Goal: Task Accomplishment & Management: Use online tool/utility

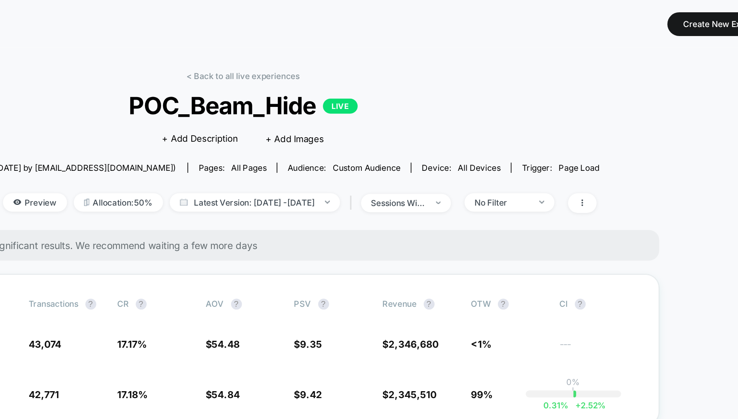
scroll to position [114, 0]
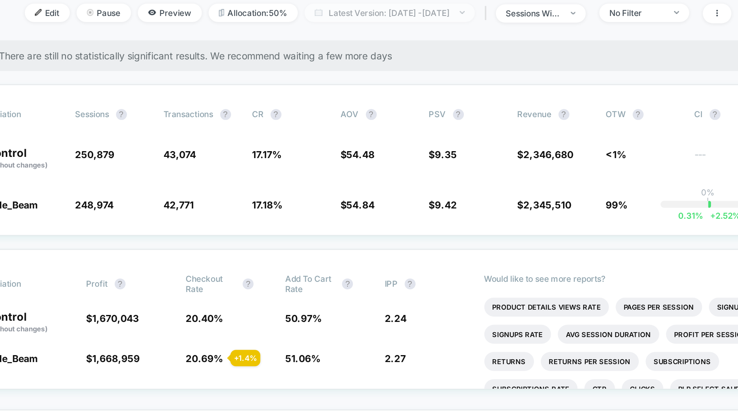
click at [404, 5] on span "Latest Version: Sep 12, 2025 - Sep 9, 2025" at bounding box center [376, 7] width 102 height 11
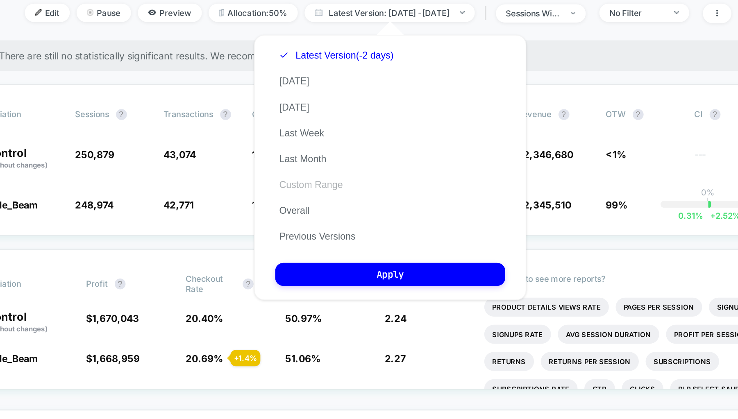
click at [336, 113] on button "Custom Range" at bounding box center [328, 111] width 43 height 7
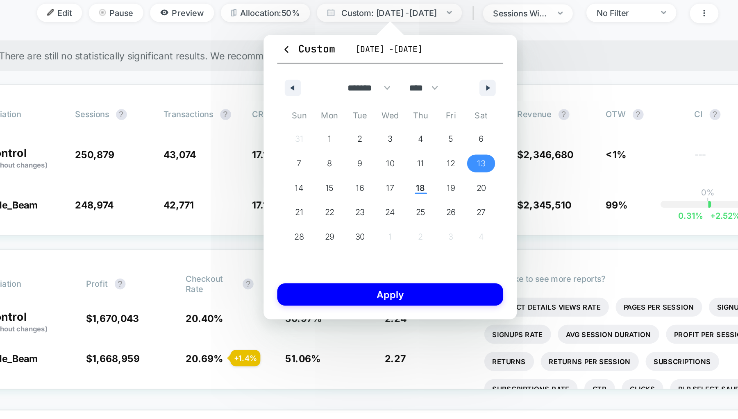
click at [433, 97] on span "13" at bounding box center [431, 98] width 5 height 15
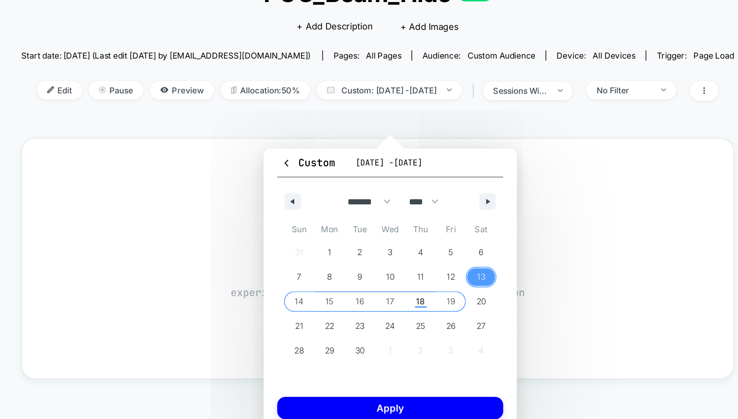
scroll to position [45, 0]
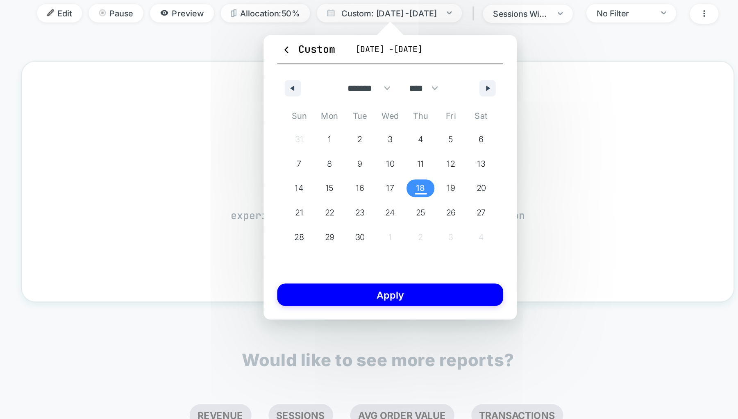
click at [396, 180] on span "18" at bounding box center [394, 181] width 5 height 15
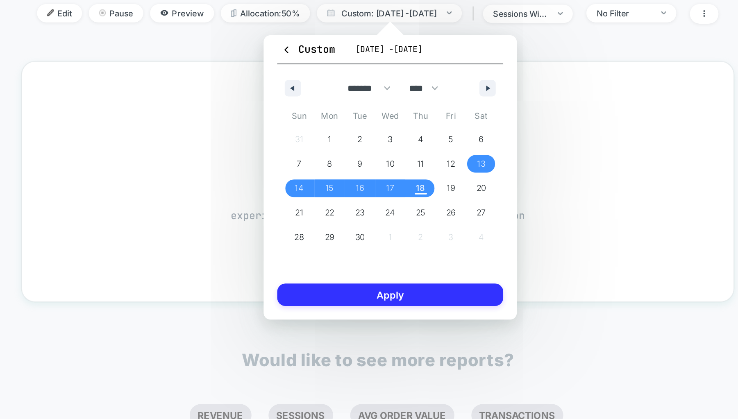
click at [390, 245] on button "Apply" at bounding box center [376, 246] width 136 height 14
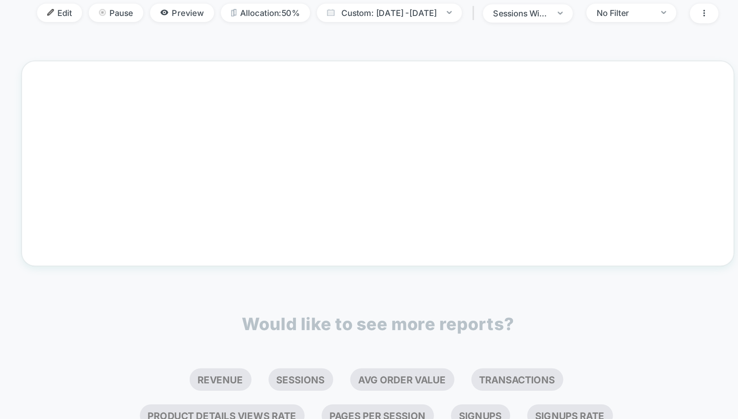
scroll to position [114, 0]
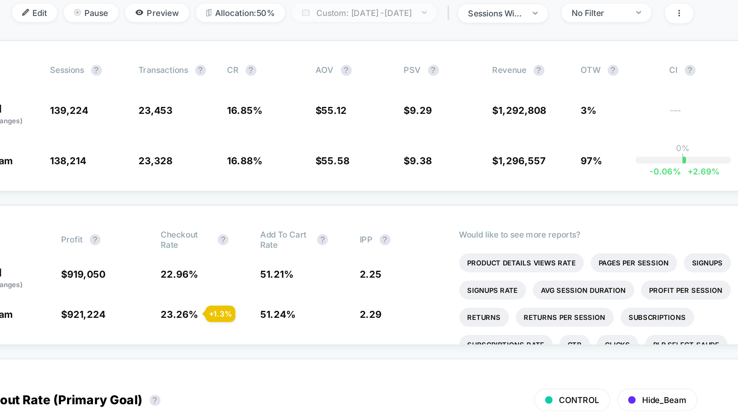
click at [411, 7] on span "Custom: Sep 13, 2025 - Sep 18, 2025" at bounding box center [375, 7] width 87 height 11
select select "*"
select select "****"
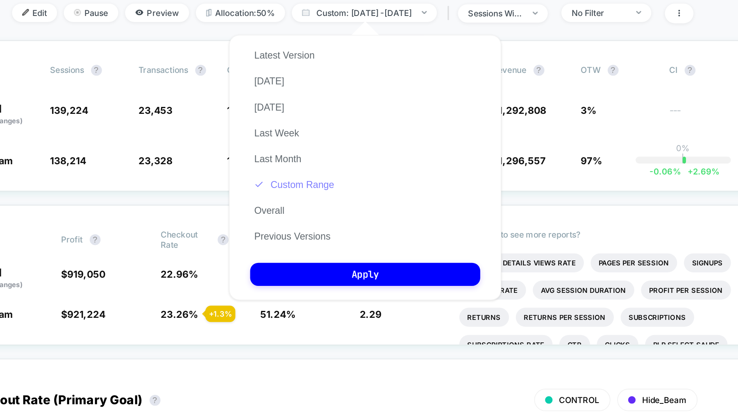
click at [344, 115] on button "Custom Range" at bounding box center [333, 111] width 53 height 7
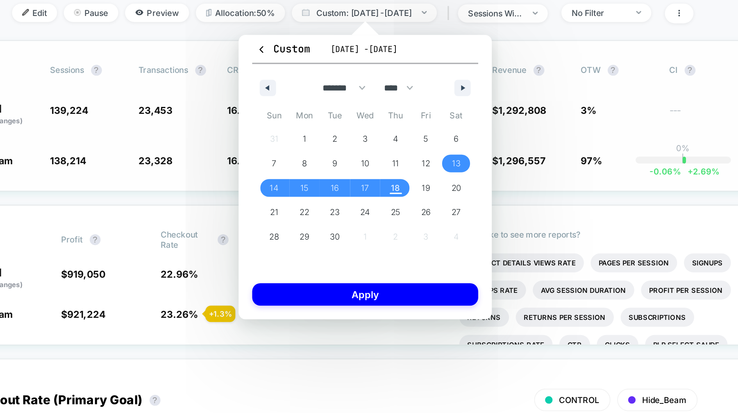
click at [475, 111] on div "Variation Sessions ? Transactions ? CR ? AOV ? PSV ? Revenue ? OTW ? CI ? Contr…" at bounding box center [369, 70] width 500 height 91
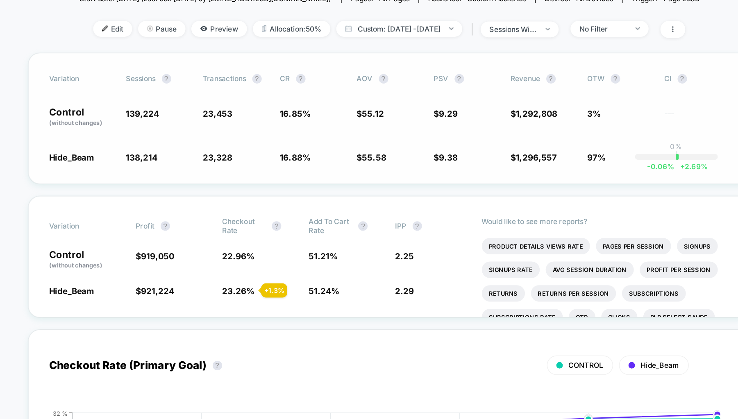
scroll to position [97, 0]
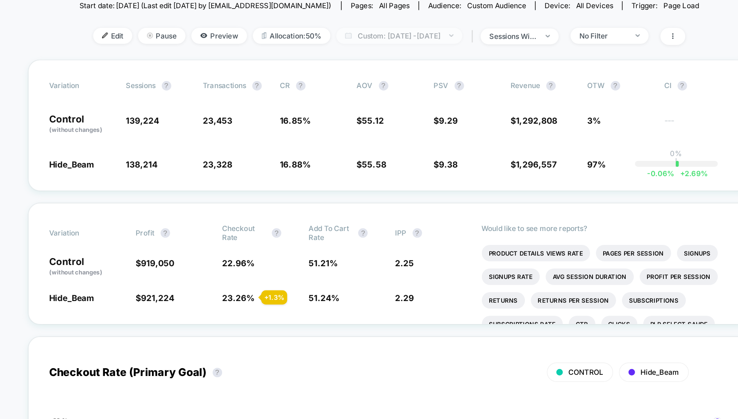
click at [410, 19] on span "Custom: Sep 13, 2025 - Sep 18, 2025" at bounding box center [375, 24] width 87 height 11
select select "*"
select select "****"
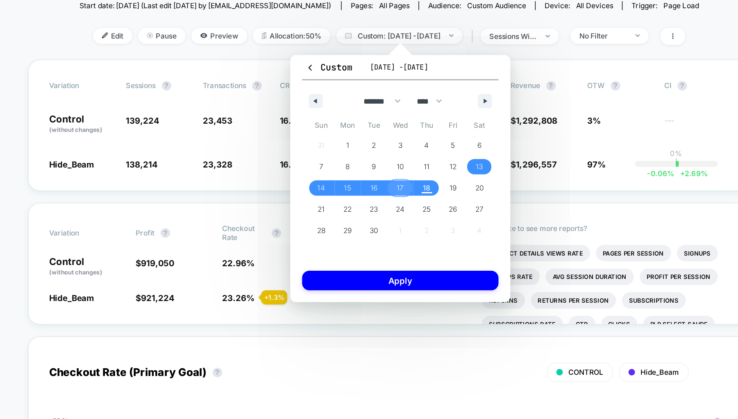
click at [381, 133] on span "17" at bounding box center [376, 130] width 18 height 11
click at [400, 133] on span "18" at bounding box center [394, 130] width 18 height 11
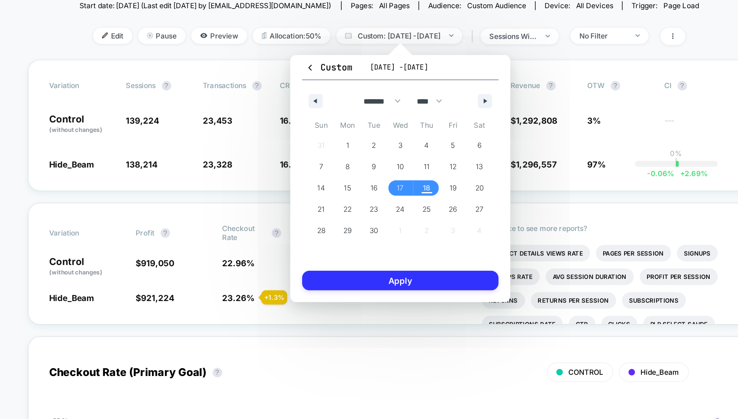
click at [396, 188] on button "Apply" at bounding box center [376, 195] width 136 height 14
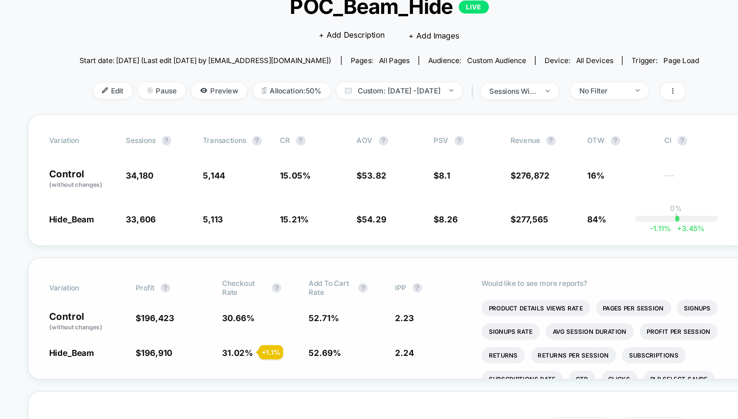
scroll to position [14, 0]
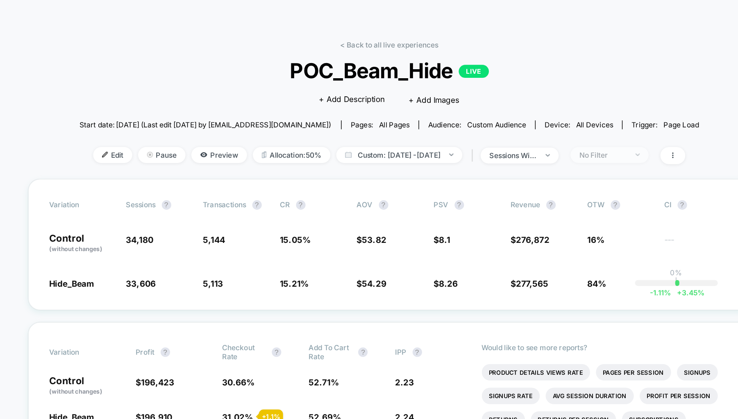
click at [533, 106] on div "No Filter" at bounding box center [516, 107] width 33 height 6
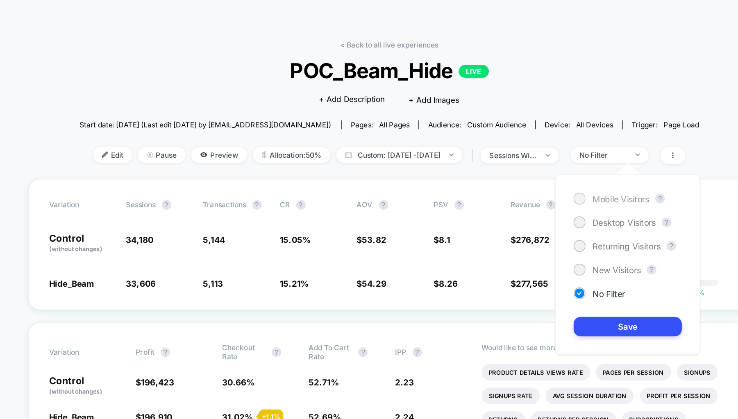
click at [526, 141] on div "Mobile Visitors" at bounding box center [522, 138] width 52 height 8
click at [516, 231] on button "Save" at bounding box center [533, 227] width 75 height 14
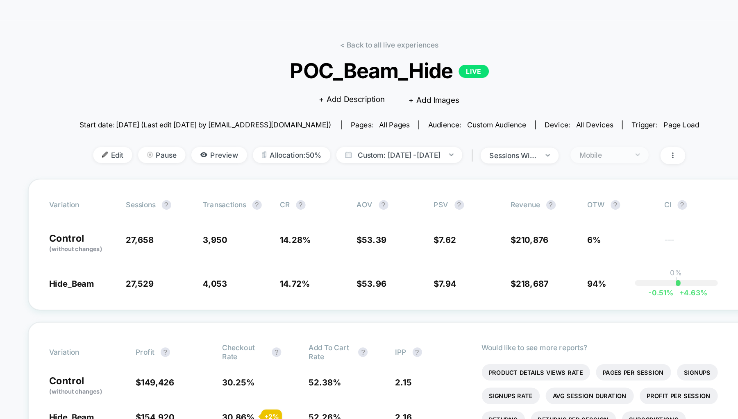
click at [531, 109] on div "Mobile" at bounding box center [516, 107] width 33 height 6
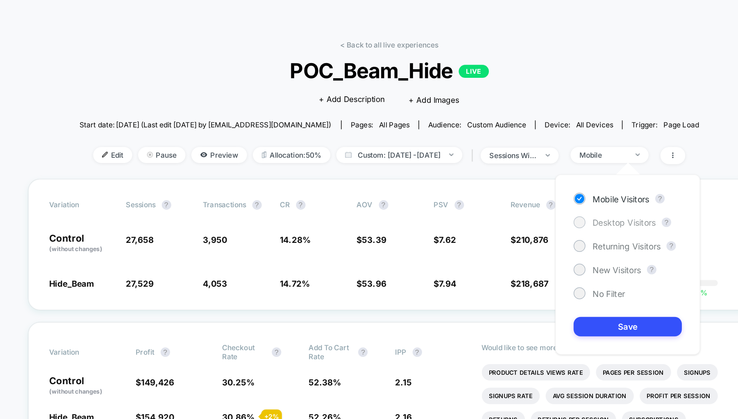
click at [524, 155] on span "Desktop Visitors" at bounding box center [531, 154] width 44 height 7
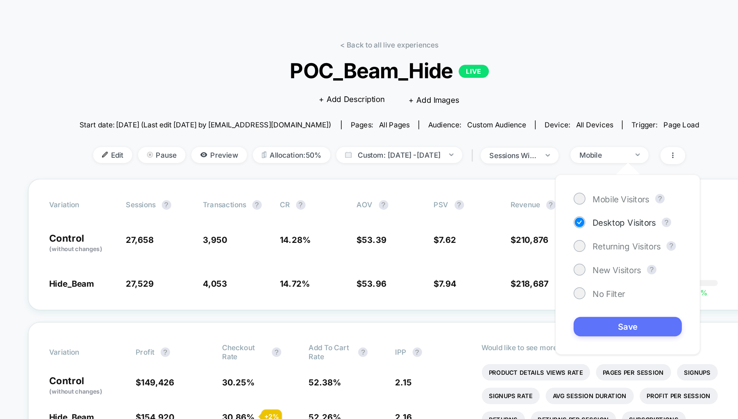
click at [532, 226] on button "Save" at bounding box center [533, 227] width 75 height 14
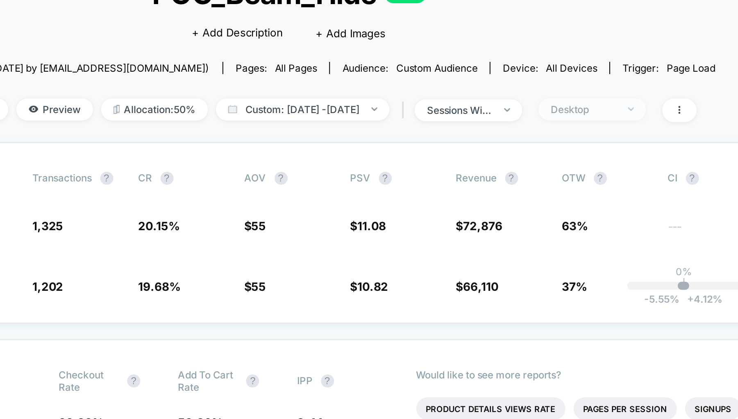
click at [546, 110] on span "Desktop" at bounding box center [521, 107] width 54 height 11
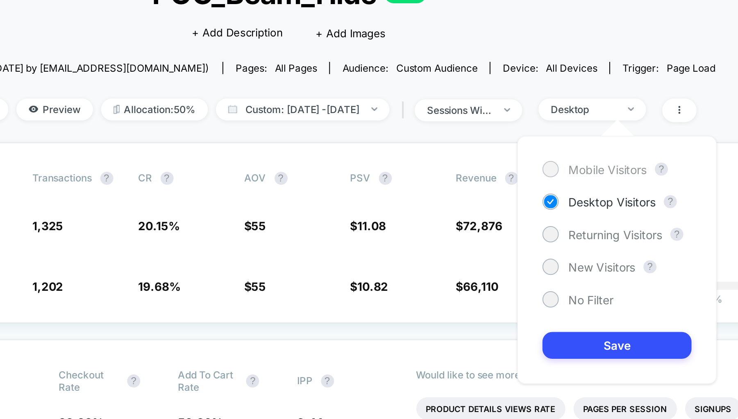
click at [537, 140] on span "Mobile Visitors" at bounding box center [528, 137] width 39 height 7
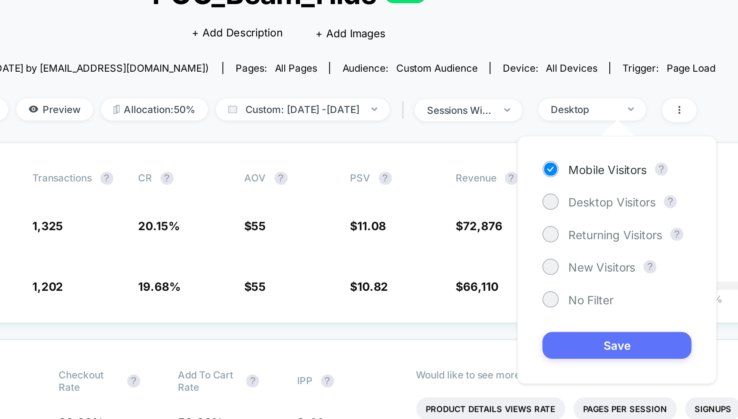
click at [525, 227] on button "Save" at bounding box center [533, 227] width 75 height 14
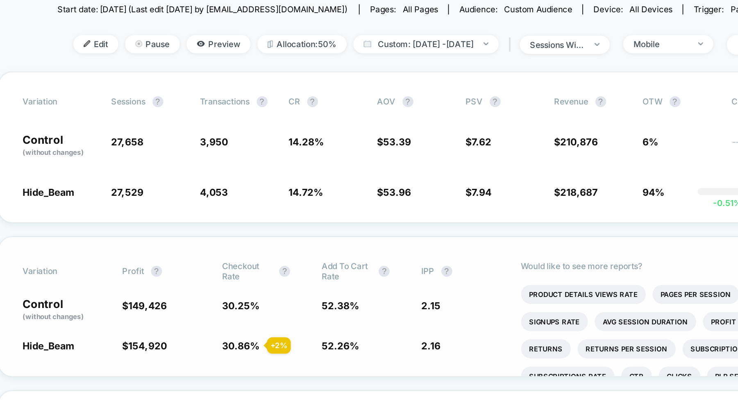
scroll to position [66, 0]
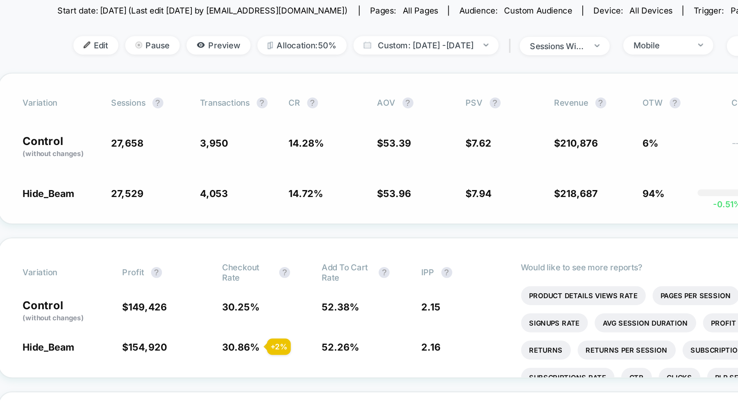
click at [418, 160] on div "Variation Sessions ? Transactions ? CR ? AOV ? PSV ? Revenue ? OTW ? CI ? Contr…" at bounding box center [369, 117] width 500 height 91
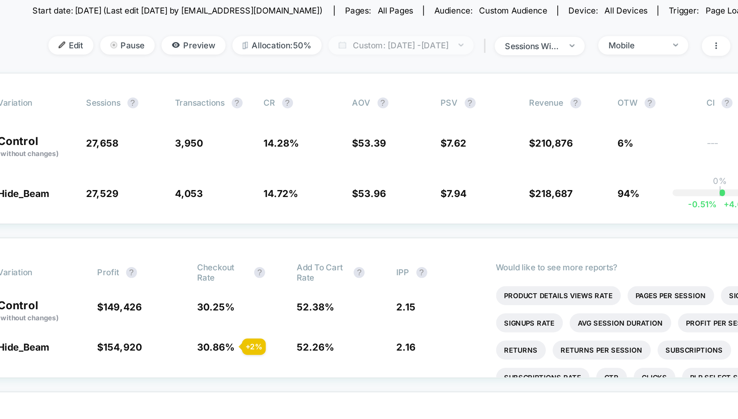
click at [362, 54] on span "Custom: Sep 17, 2025 - Sep 18, 2025" at bounding box center [375, 55] width 87 height 11
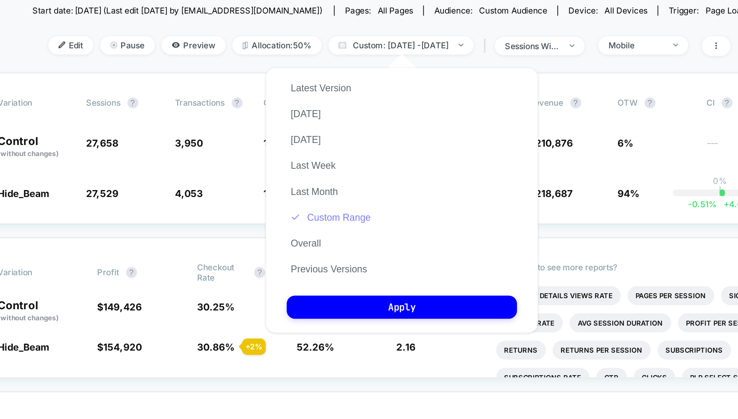
click at [333, 160] on button "Custom Range" at bounding box center [333, 158] width 53 height 7
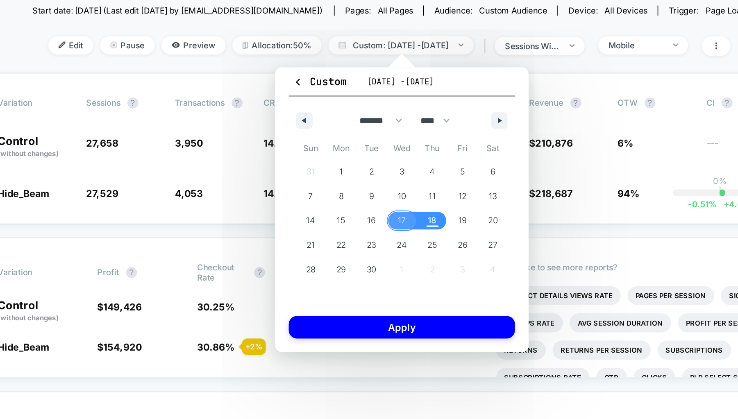
click at [376, 163] on span "17" at bounding box center [376, 161] width 5 height 15
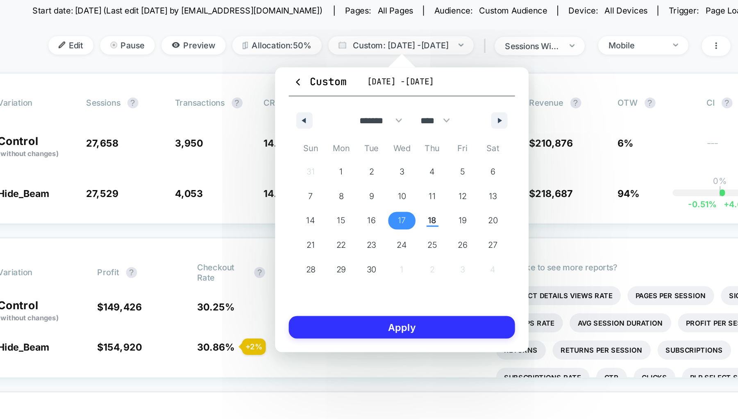
click at [382, 223] on button "Apply" at bounding box center [376, 225] width 136 height 14
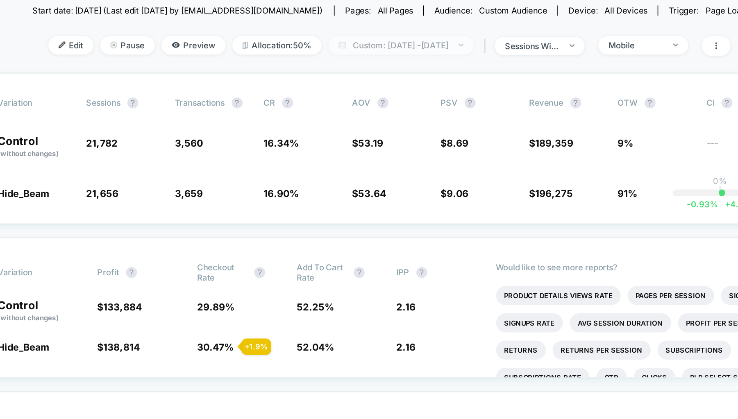
click at [381, 53] on span "Custom: Sep 17, 2025 - Sep 17, 2025" at bounding box center [375, 55] width 87 height 11
select select "*"
select select "****"
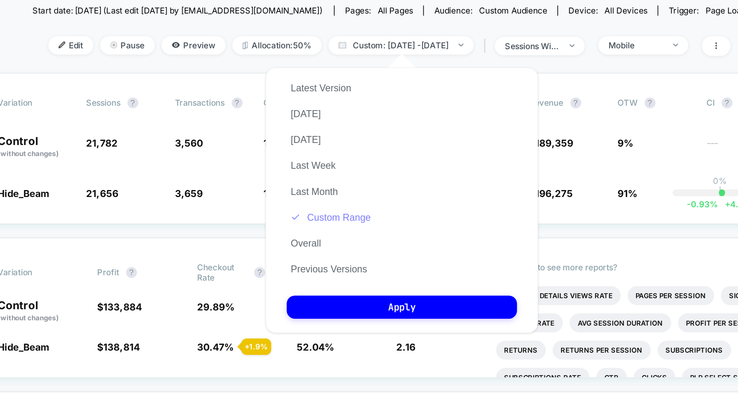
click at [357, 161] on button "Custom Range" at bounding box center [333, 158] width 53 height 7
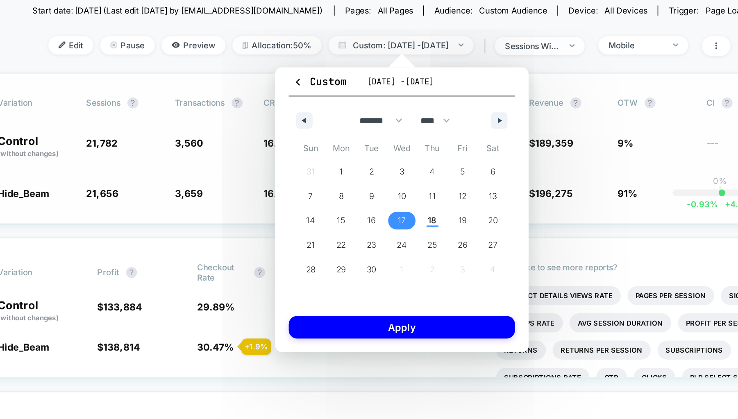
click at [482, 81] on div "Variation Sessions ? Transactions ? CR ? AOV ? PSV ? Revenue ? OTW ? CI ? Contr…" at bounding box center [369, 117] width 500 height 91
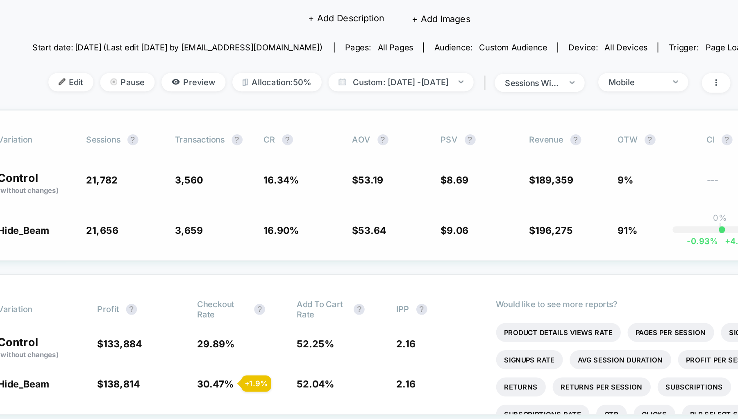
scroll to position [37, 0]
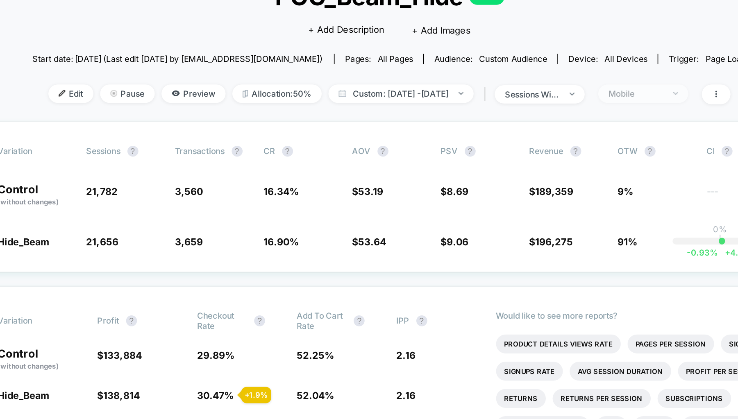
click at [518, 89] on span "Mobile" at bounding box center [521, 84] width 54 height 11
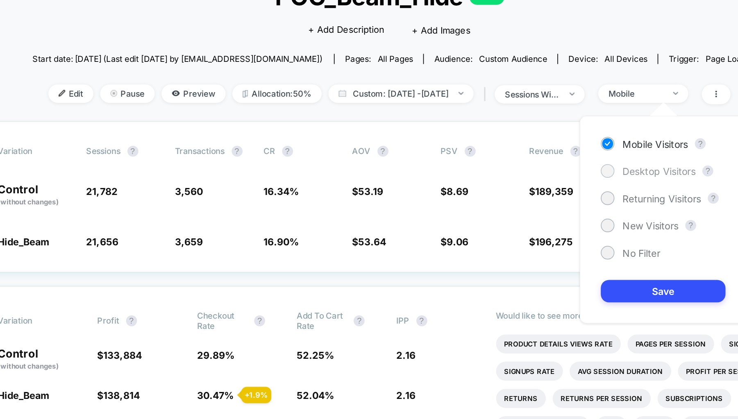
click at [507, 129] on div "Desktop Visitors" at bounding box center [524, 131] width 57 height 8
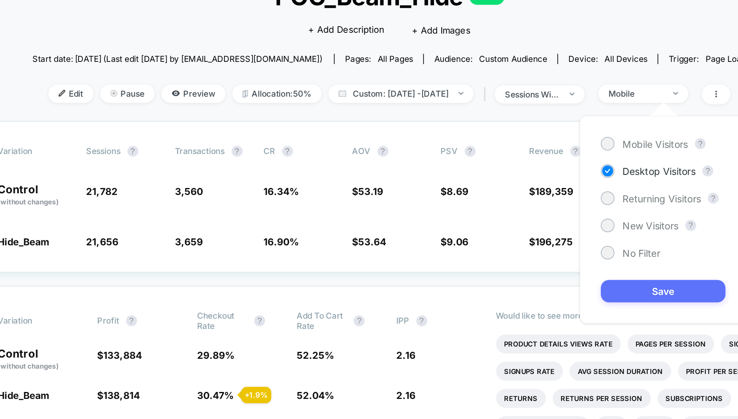
click at [519, 203] on button "Save" at bounding box center [533, 204] width 75 height 14
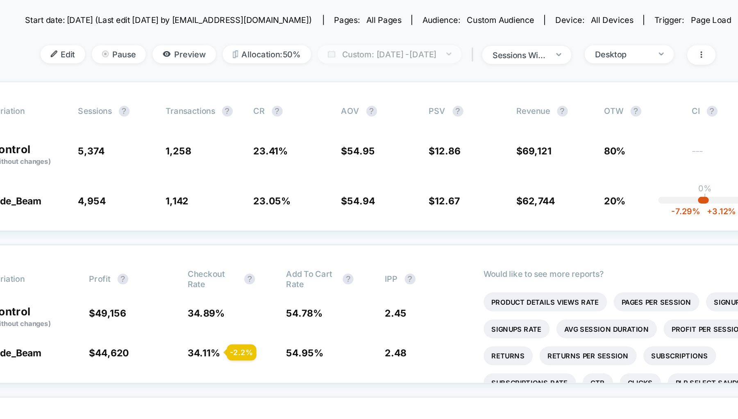
click at [418, 86] on span "Custom: Sep 17, 2025 - Sep 17, 2025" at bounding box center [375, 84] width 87 height 11
select select "*"
select select "****"
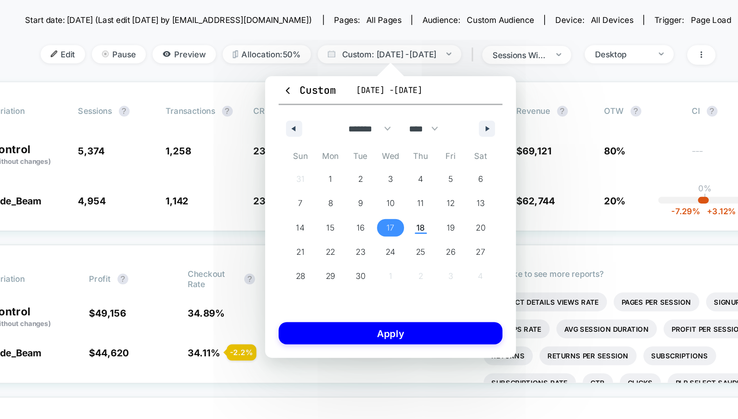
click at [375, 192] on span "17" at bounding box center [376, 190] width 5 height 15
click at [393, 191] on span "18" at bounding box center [394, 190] width 5 height 15
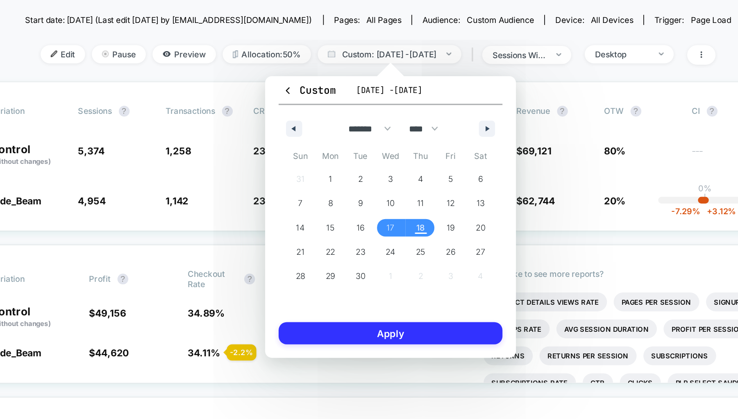
click at [401, 258] on button "Apply" at bounding box center [376, 254] width 136 height 14
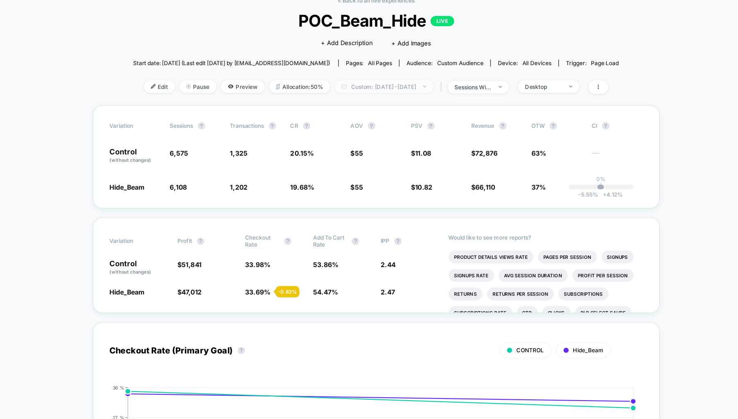
click at [414, 82] on span "Custom: Sep 17, 2025 - Sep 18, 2025" at bounding box center [375, 84] width 87 height 11
select select "*"
select select "****"
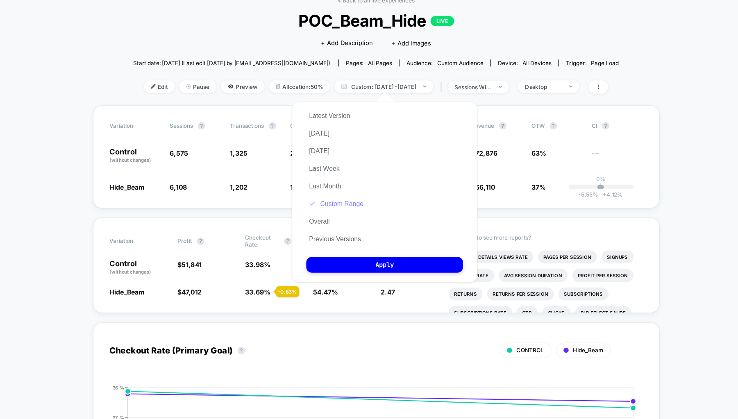
click at [339, 190] on button "Custom Range" at bounding box center [333, 187] width 53 height 7
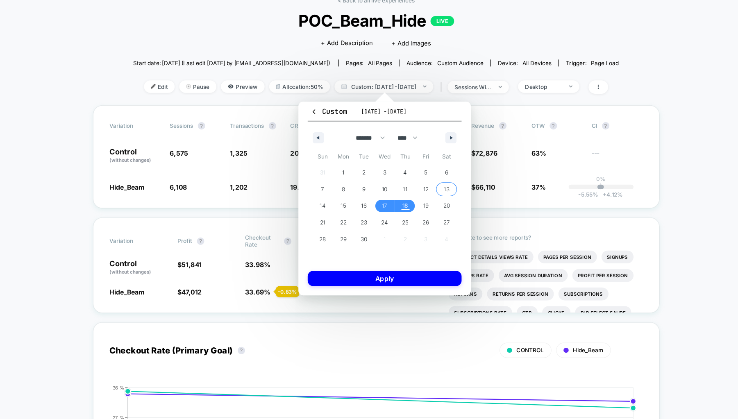
click at [432, 177] on span "13" at bounding box center [431, 175] width 5 height 15
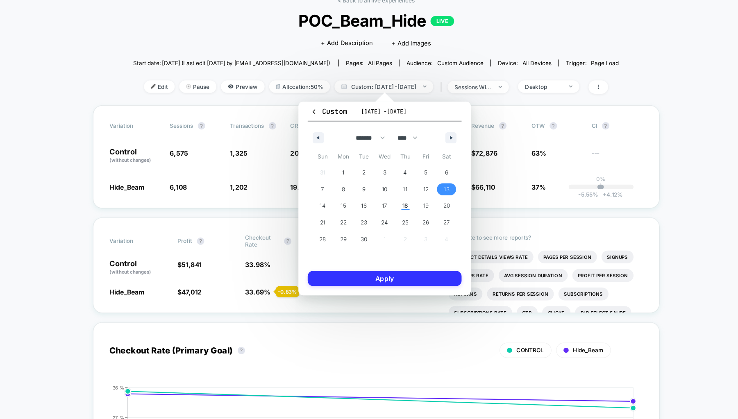
click at [408, 252] on button "Apply" at bounding box center [376, 254] width 136 height 14
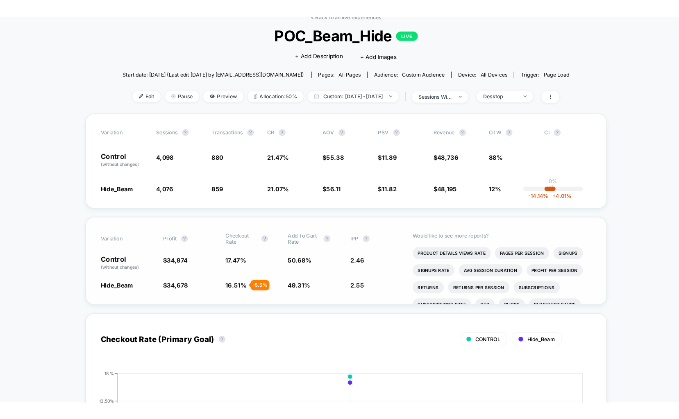
scroll to position [34, 0]
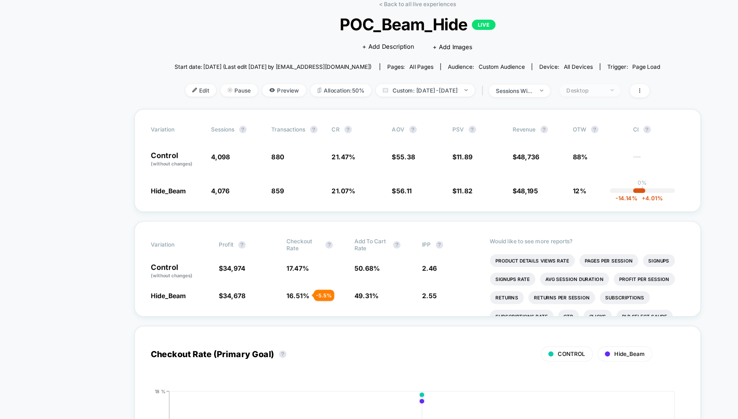
click at [539, 82] on span "Desktop" at bounding box center [521, 87] width 54 height 11
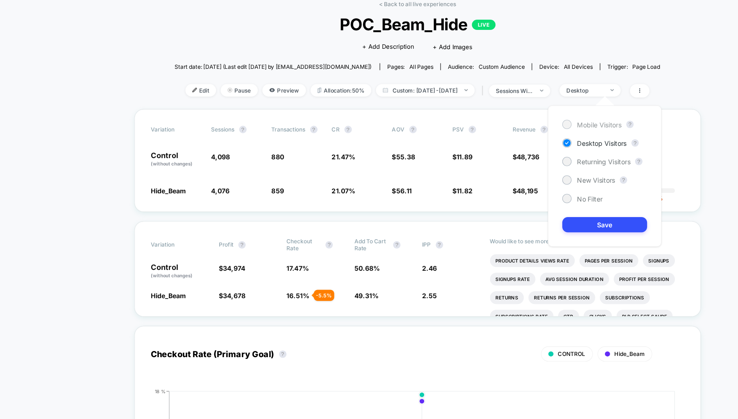
click at [519, 121] on span "Mobile Visitors" at bounding box center [529, 118] width 39 height 7
click at [533, 210] on button "Save" at bounding box center [534, 207] width 75 height 14
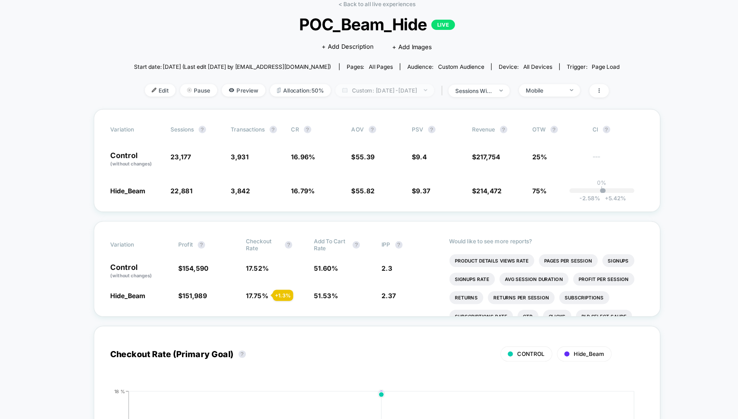
click at [408, 91] on span "Custom: Sep 13, 2025 - Sep 13, 2025" at bounding box center [375, 87] width 87 height 11
select select "*"
select select "****"
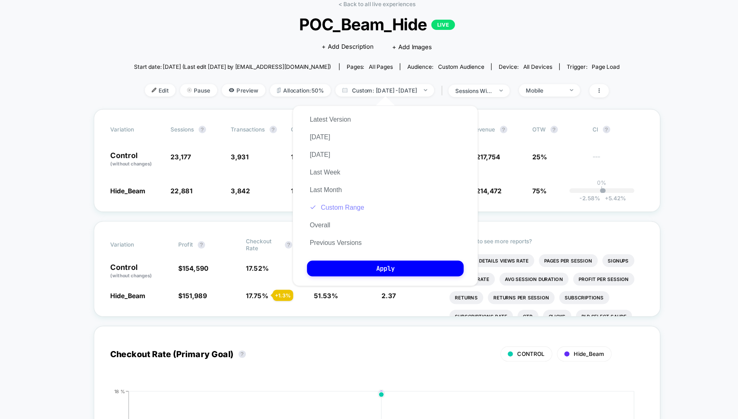
click at [337, 194] on button "Custom Range" at bounding box center [333, 191] width 53 height 7
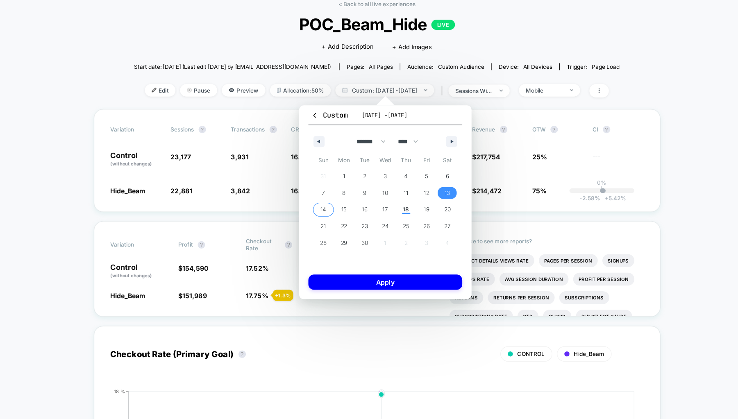
click at [321, 194] on span "14" at bounding box center [321, 193] width 5 height 15
click at [362, 256] on button "Apply" at bounding box center [376, 258] width 136 height 14
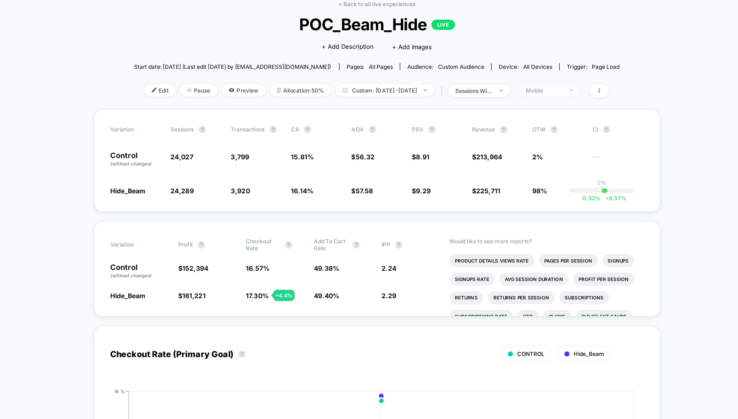
click at [532, 85] on div "Mobile" at bounding box center [516, 88] width 33 height 6
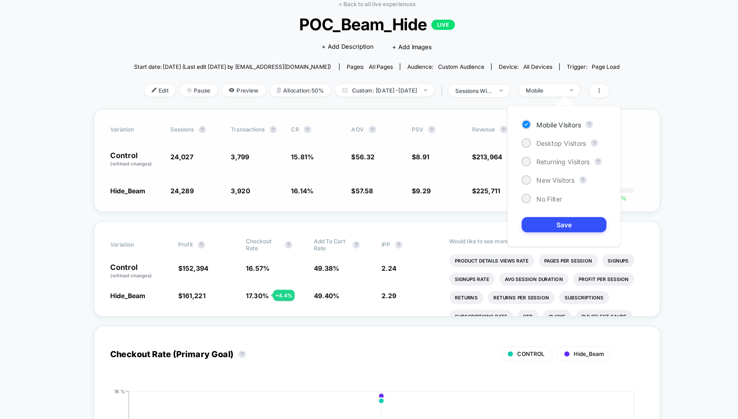
click at [438, 112] on div "Variation Sessions ? Transactions ? CR ? AOV ? PSV ? Revenue ? OTW ? CI ? Contr…" at bounding box center [369, 149] width 500 height 91
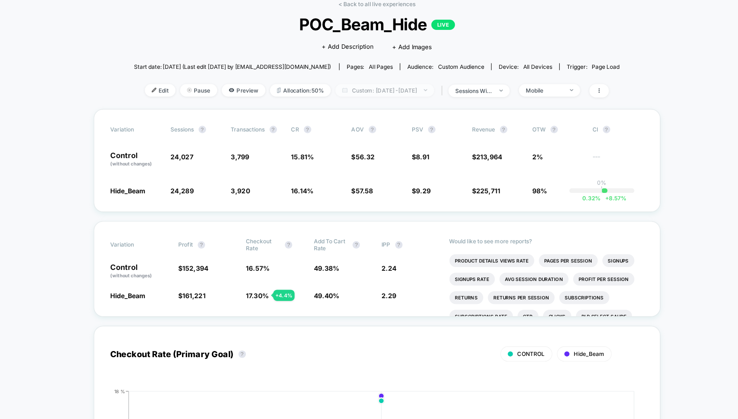
click at [410, 89] on span "Custom: Sep 14, 2025 - Sep 14, 2025" at bounding box center [375, 87] width 87 height 11
select select "*"
select select "****"
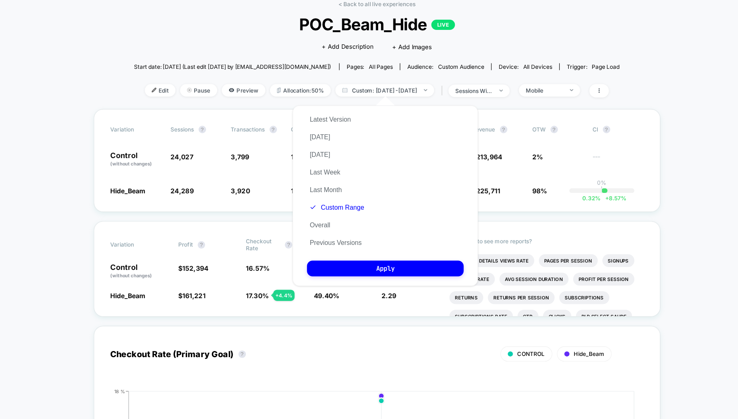
click at [335, 190] on button "Custom Range" at bounding box center [333, 191] width 53 height 7
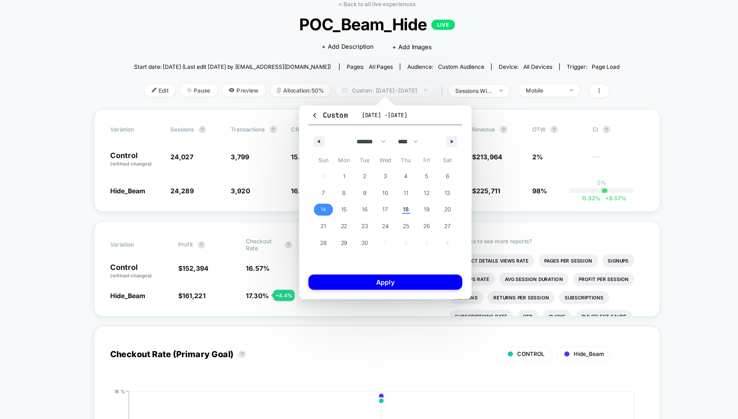
click at [387, 92] on span "Custom: Sep 14, 2025 - Sep 14, 2025" at bounding box center [375, 87] width 87 height 11
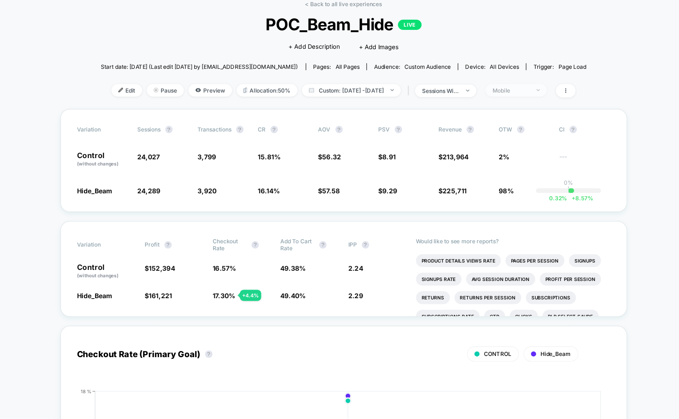
click at [497, 88] on div "Mobile" at bounding box center [487, 88] width 33 height 6
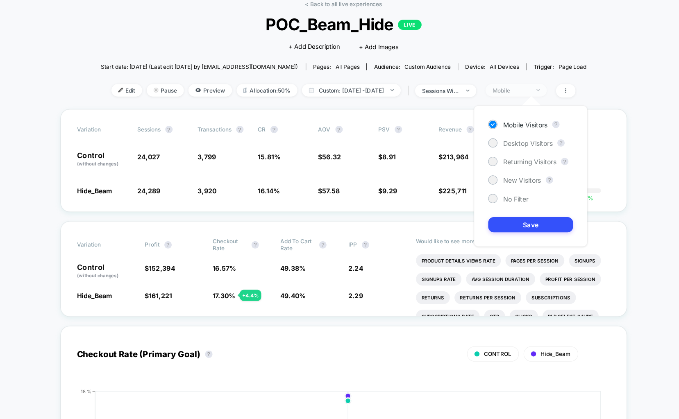
click at [497, 87] on div "Mobile" at bounding box center [487, 88] width 33 height 6
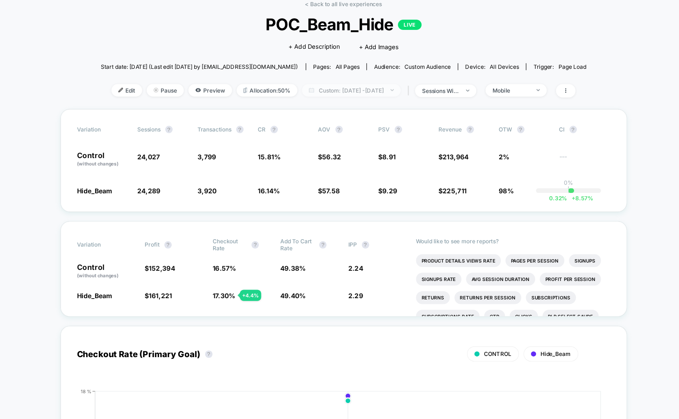
click at [390, 86] on span "Custom: Sep 14, 2025 - Sep 14, 2025" at bounding box center [346, 87] width 87 height 11
select select "*"
select select "****"
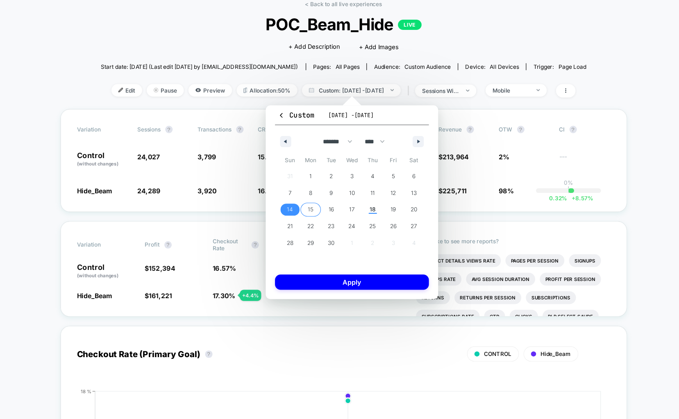
click at [307, 195] on span "15" at bounding box center [310, 193] width 18 height 11
click at [324, 256] on button "Apply" at bounding box center [347, 258] width 136 height 14
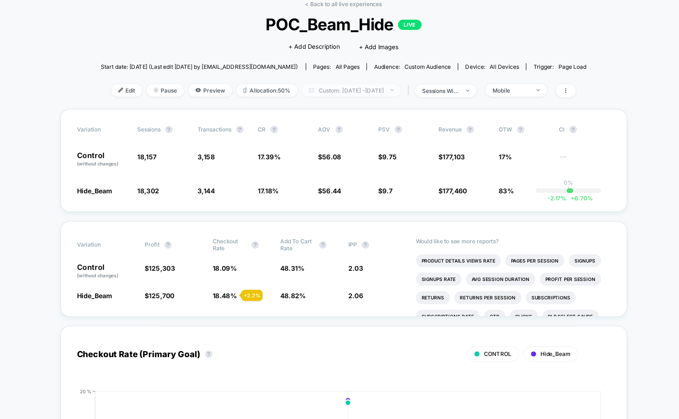
click at [387, 88] on span "Custom: Sep 15, 2025 - Sep 15, 2025" at bounding box center [346, 87] width 87 height 11
select select "*"
select select "****"
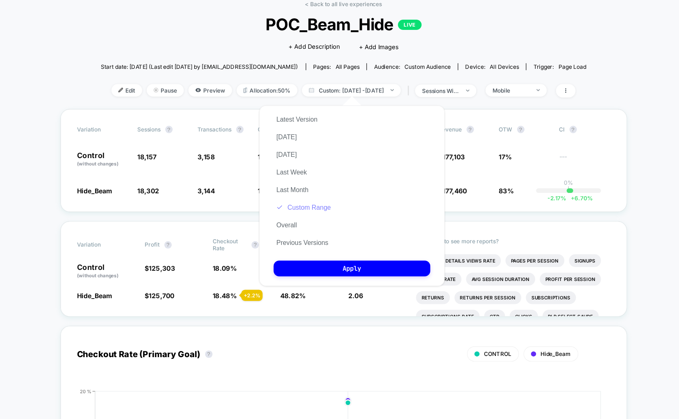
click at [315, 193] on button "Custom Range" at bounding box center [304, 191] width 53 height 7
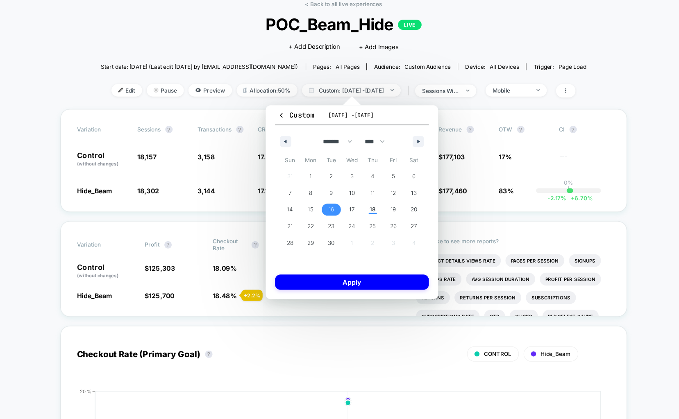
click at [333, 193] on span "16" at bounding box center [328, 193] width 18 height 11
click at [362, 254] on button "Apply" at bounding box center [347, 258] width 136 height 14
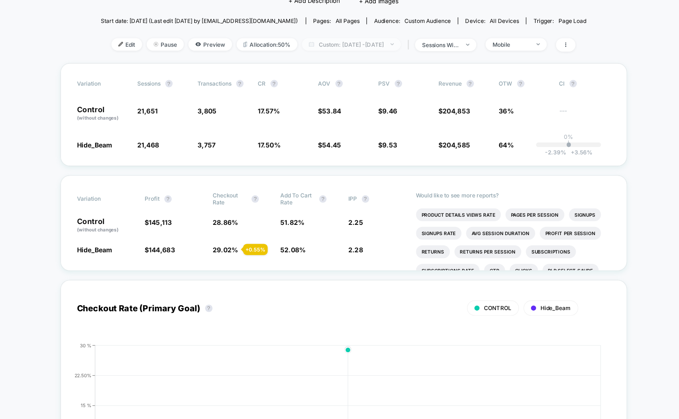
click at [360, 88] on span "Custom: Sep 16, 2025 - Sep 16, 2025" at bounding box center [346, 87] width 87 height 11
select select "*"
select select "****"
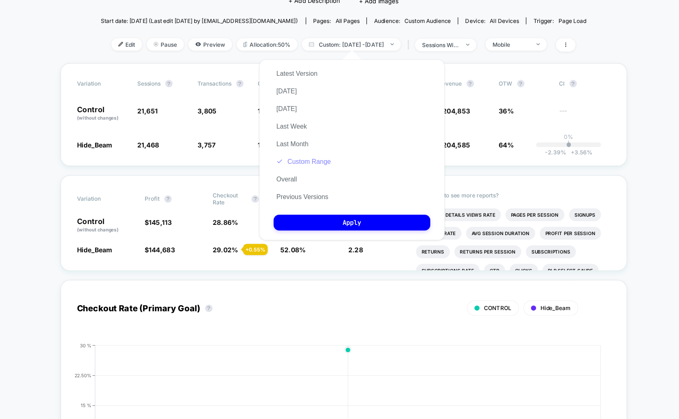
click at [302, 192] on button "Custom Range" at bounding box center [304, 191] width 53 height 7
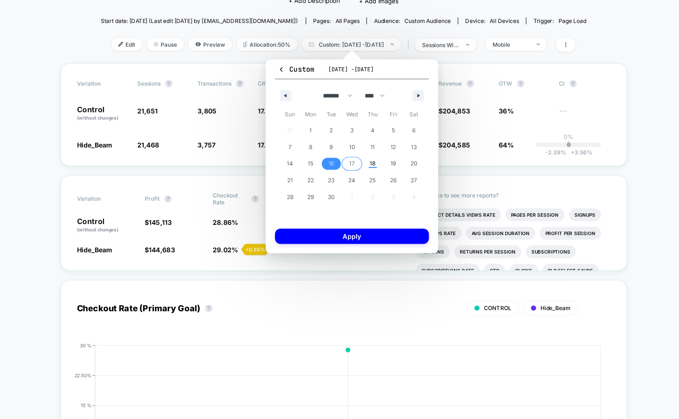
click at [342, 190] on span "17" at bounding box center [347, 193] width 18 height 11
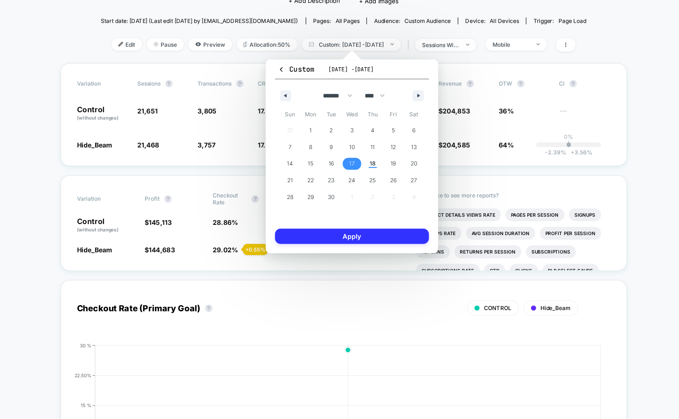
click at [331, 263] on button "Apply" at bounding box center [347, 258] width 136 height 14
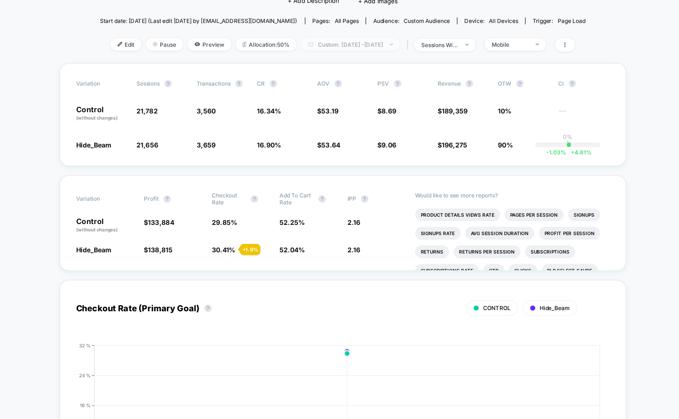
click at [381, 91] on span "Custom: Sep 17, 2025 - Sep 17, 2025" at bounding box center [346, 87] width 87 height 11
select select "*"
select select "****"
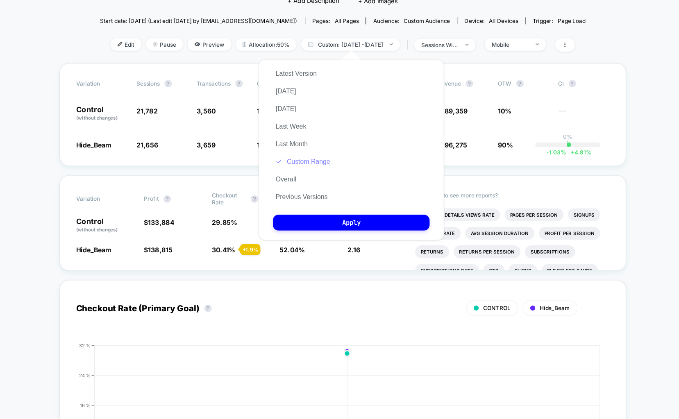
click at [312, 191] on button "Custom Range" at bounding box center [304, 191] width 53 height 7
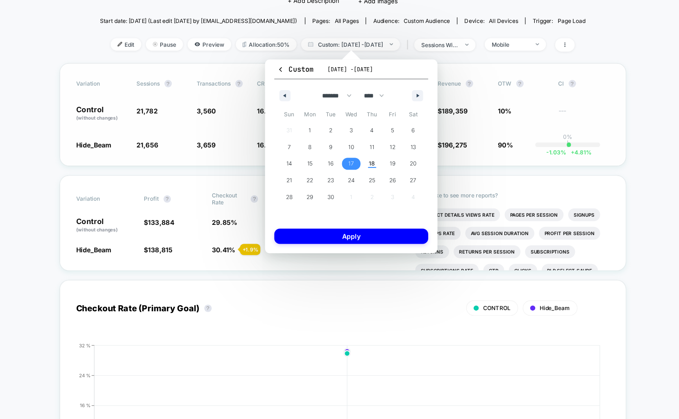
click at [535, 190] on div "Variation Sessions ? Transactions ? CR ? AOV ? PSV ? Revenue ? OTW ? CI ? Contr…" at bounding box center [339, 149] width 500 height 91
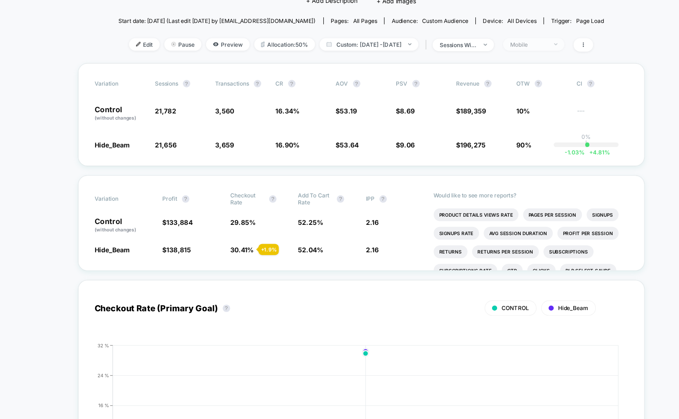
click at [502, 88] on div "Mobile" at bounding box center [487, 88] width 33 height 6
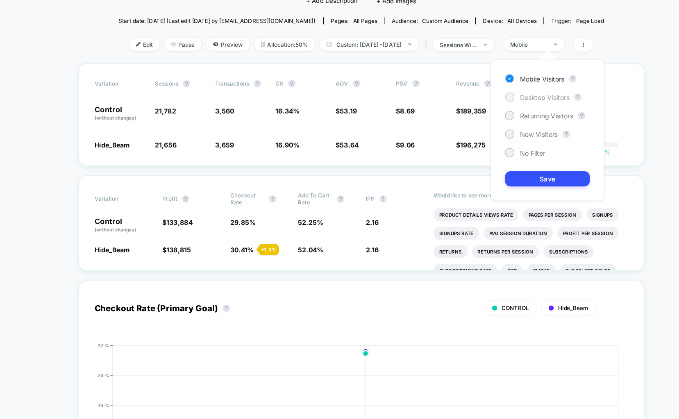
click at [496, 132] on span "Desktop Visitors" at bounding box center [502, 134] width 44 height 7
click at [496, 205] on button "Save" at bounding box center [503, 207] width 75 height 14
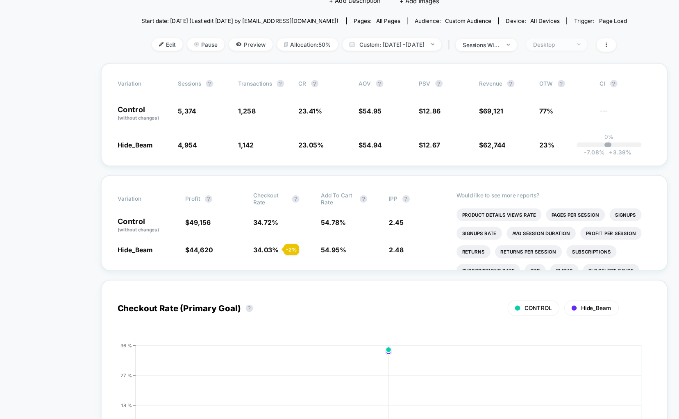
click at [504, 90] on div "Desktop" at bounding box center [487, 88] width 33 height 6
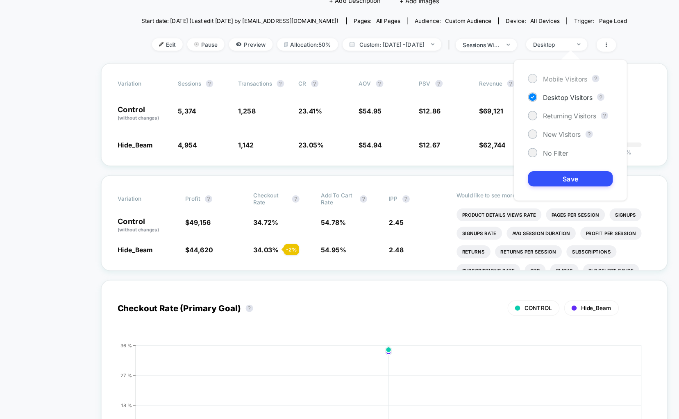
click at [483, 115] on span "Mobile Visitors" at bounding box center [499, 118] width 39 height 7
click at [480, 205] on button "Save" at bounding box center [503, 207] width 75 height 14
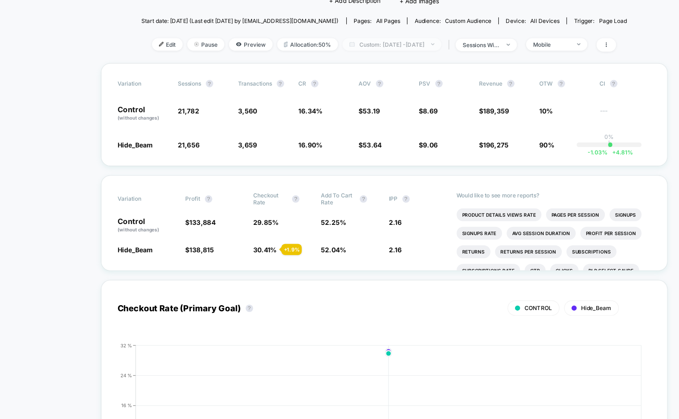
click at [376, 87] on span "Custom: Sep 17, 2025 - Sep 17, 2025" at bounding box center [346, 87] width 87 height 11
select select "*"
select select "****"
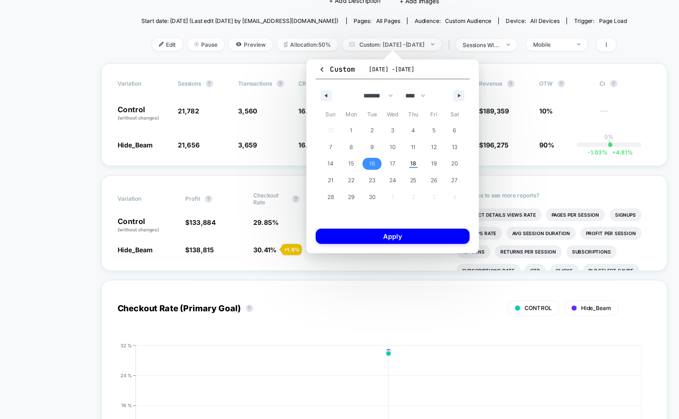
click at [328, 190] on span "16" at bounding box center [328, 193] width 5 height 15
click at [341, 263] on button "Apply" at bounding box center [347, 258] width 136 height 14
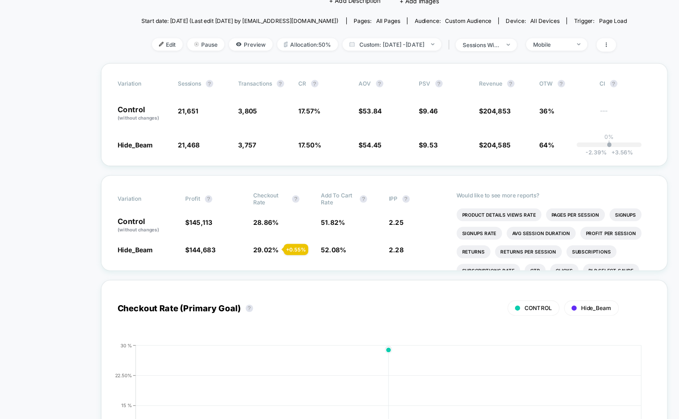
click at [372, 94] on div "< Back to all live experiences POC_Beam_Hide LIVE Click to edit experience deta…" at bounding box center [339, 57] width 429 height 96
click at [365, 88] on span "Custom: Sep 16, 2025 - Sep 16, 2025" at bounding box center [346, 87] width 87 height 11
select select "*"
select select "****"
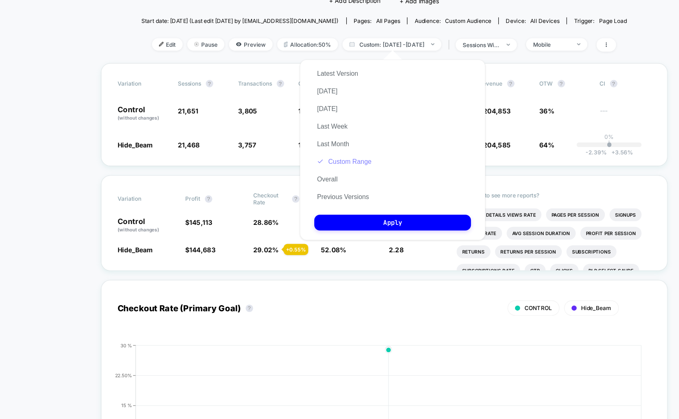
click at [314, 188] on button "Custom Range" at bounding box center [304, 191] width 53 height 7
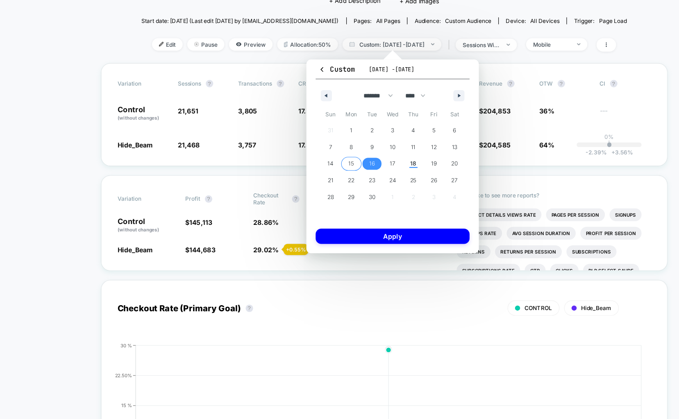
click at [308, 192] on span "15" at bounding box center [310, 193] width 5 height 15
click at [322, 262] on button "Apply" at bounding box center [347, 258] width 136 height 14
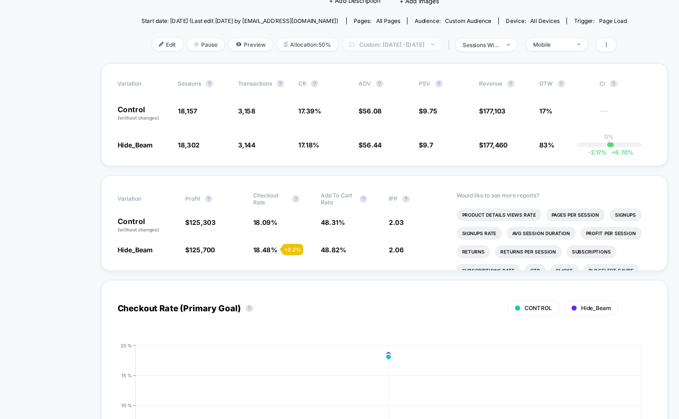
click at [353, 90] on span "Custom: Sep 15, 2025 - Sep 15, 2025" at bounding box center [346, 87] width 87 height 11
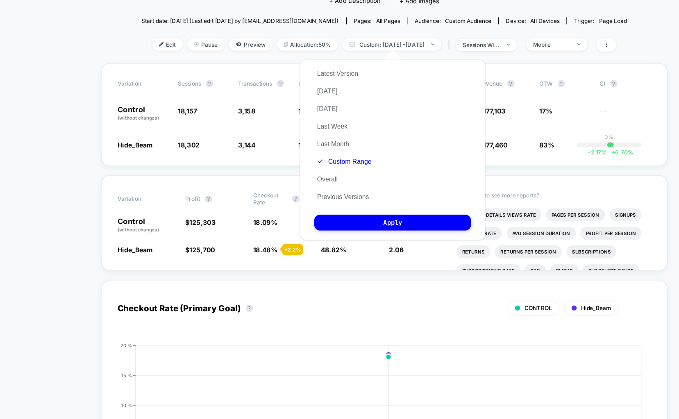
click at [307, 191] on button "Custom Range" at bounding box center [304, 191] width 53 height 7
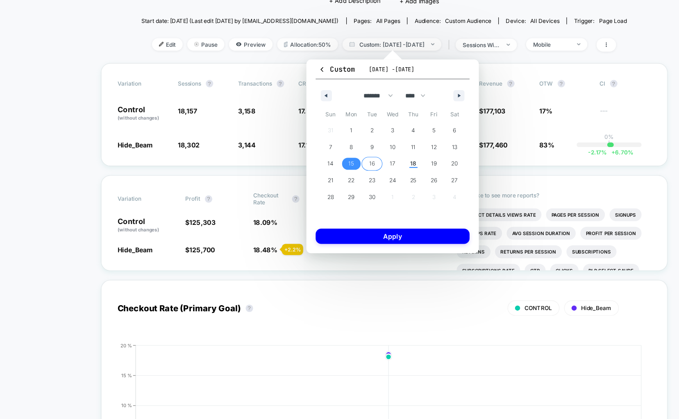
click at [331, 195] on span "16" at bounding box center [328, 193] width 5 height 15
click at [341, 261] on button "Apply" at bounding box center [347, 258] width 136 height 14
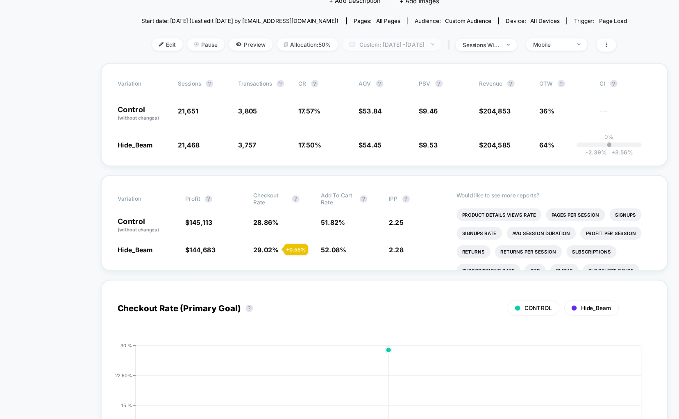
click at [390, 92] on span "Custom: Sep 16, 2025 - Sep 16, 2025" at bounding box center [346, 87] width 87 height 11
select select "*"
select select "****"
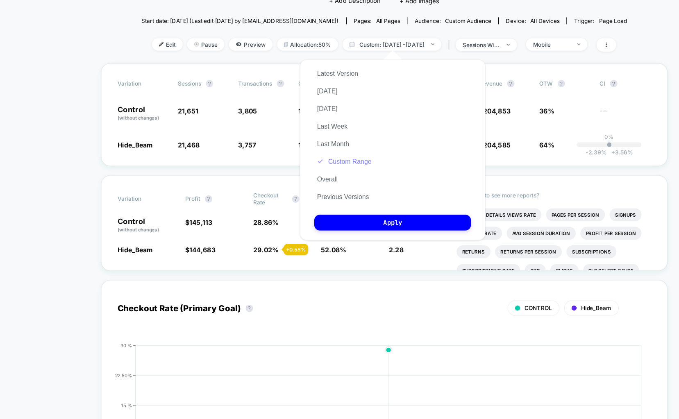
click at [310, 193] on button "Custom Range" at bounding box center [304, 191] width 53 height 7
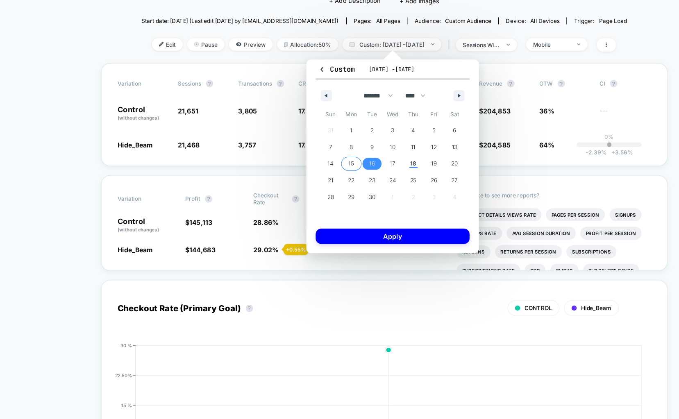
click at [307, 193] on span "15" at bounding box center [310, 193] width 18 height 11
click at [307, 254] on button "Apply" at bounding box center [347, 258] width 136 height 14
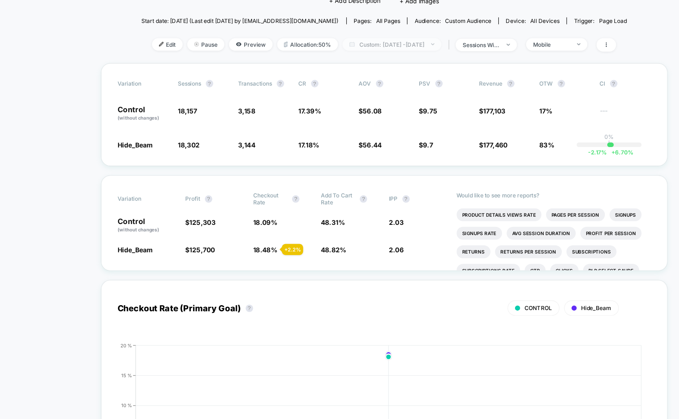
click at [372, 84] on span "Custom: Sep 15, 2025 - Sep 15, 2025" at bounding box center [346, 87] width 87 height 11
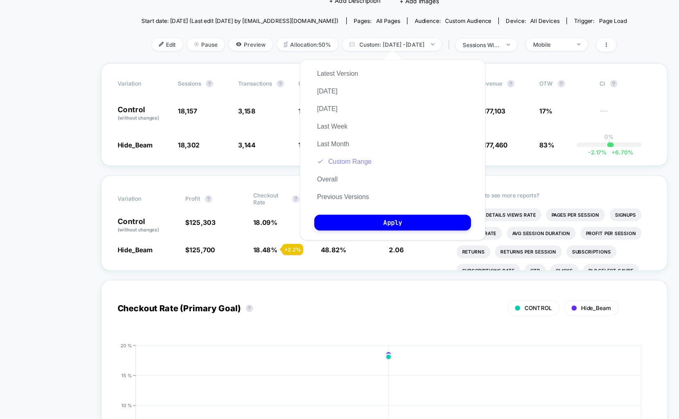
click at [299, 189] on button "Custom Range" at bounding box center [304, 191] width 53 height 7
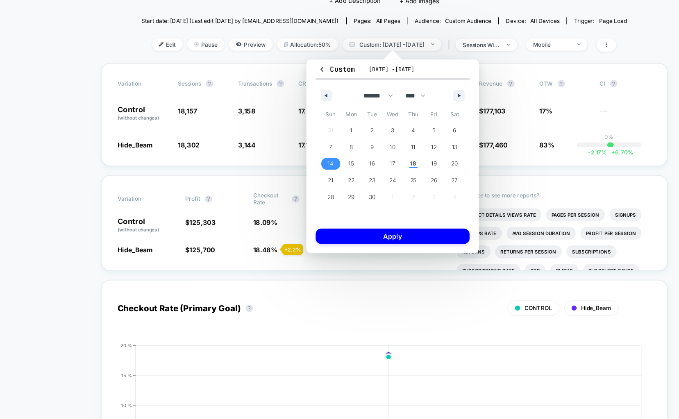
click at [289, 190] on span "14" at bounding box center [292, 193] width 18 height 11
click at [328, 252] on button "Apply" at bounding box center [347, 258] width 136 height 14
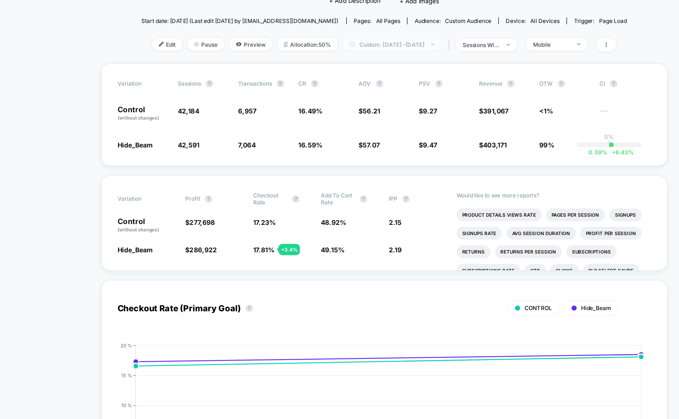
click at [368, 86] on span "Custom: Sep 14, 2025 - Sep 15, 2025" at bounding box center [346, 87] width 87 height 11
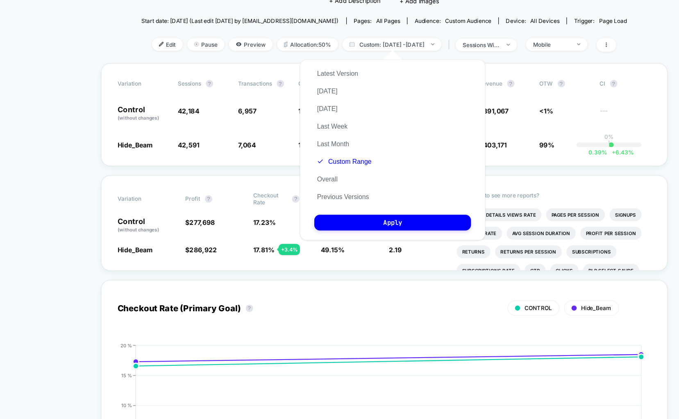
click at [288, 196] on div "Latest Version Today Yesterday Last Week Last Month Custom Range Overall Previo…" at bounding box center [304, 168] width 53 height 125
click at [298, 190] on button "Custom Range" at bounding box center [304, 191] width 53 height 7
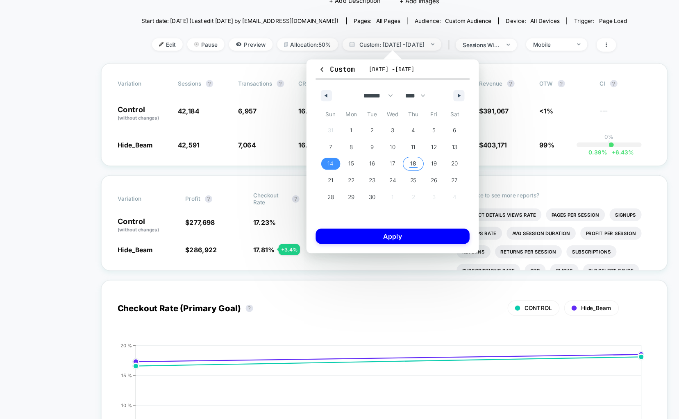
click at [362, 194] on span "18" at bounding box center [365, 193] width 18 height 11
click at [329, 255] on button "Apply" at bounding box center [347, 258] width 136 height 14
